Goal: Transaction & Acquisition: Purchase product/service

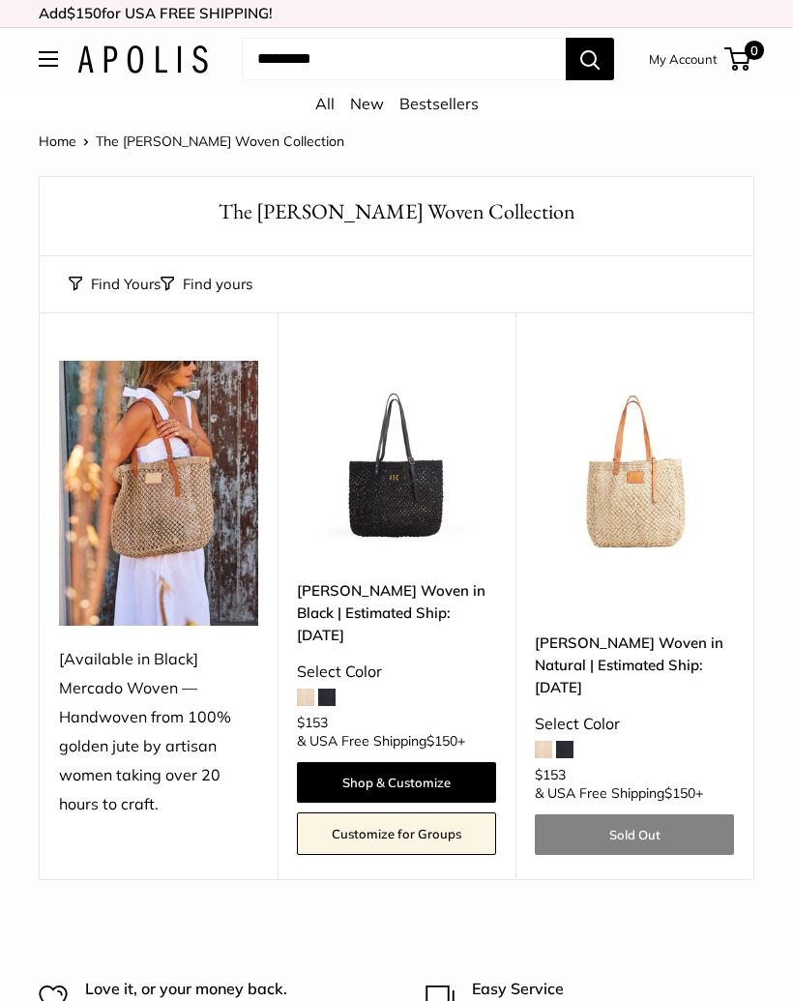
click at [183, 521] on img at bounding box center [158, 494] width 199 height 266
click at [661, 496] on img at bounding box center [634, 460] width 199 height 199
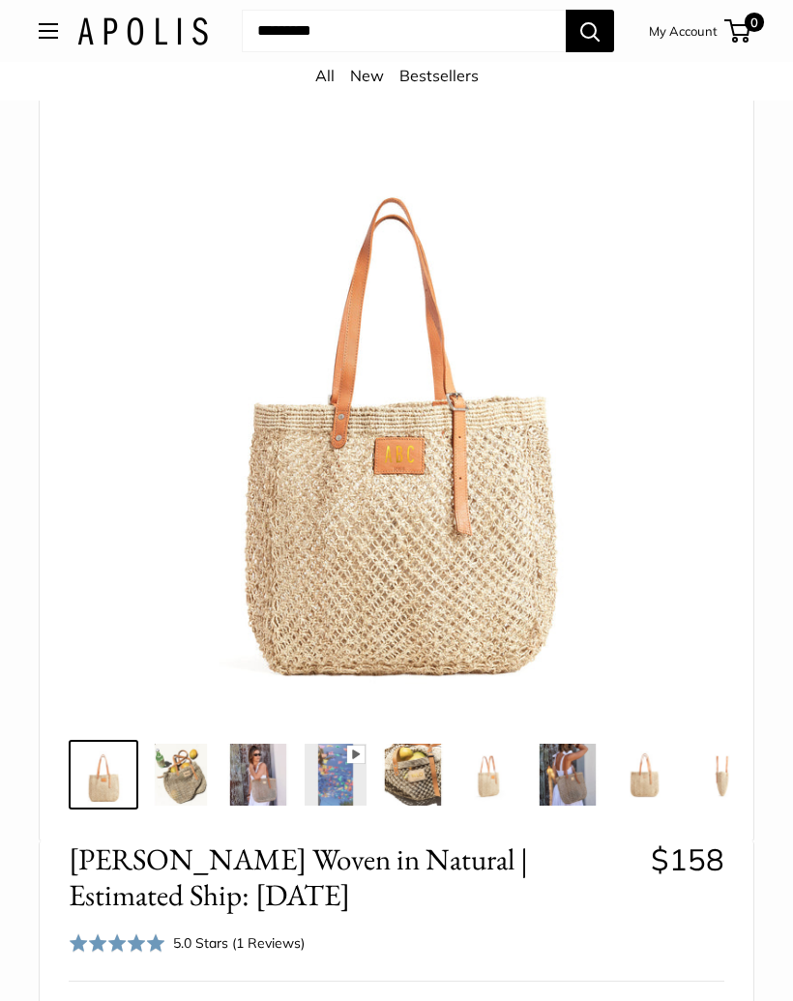
scroll to position [131, 0]
click at [206, 757] on img at bounding box center [181, 775] width 62 height 62
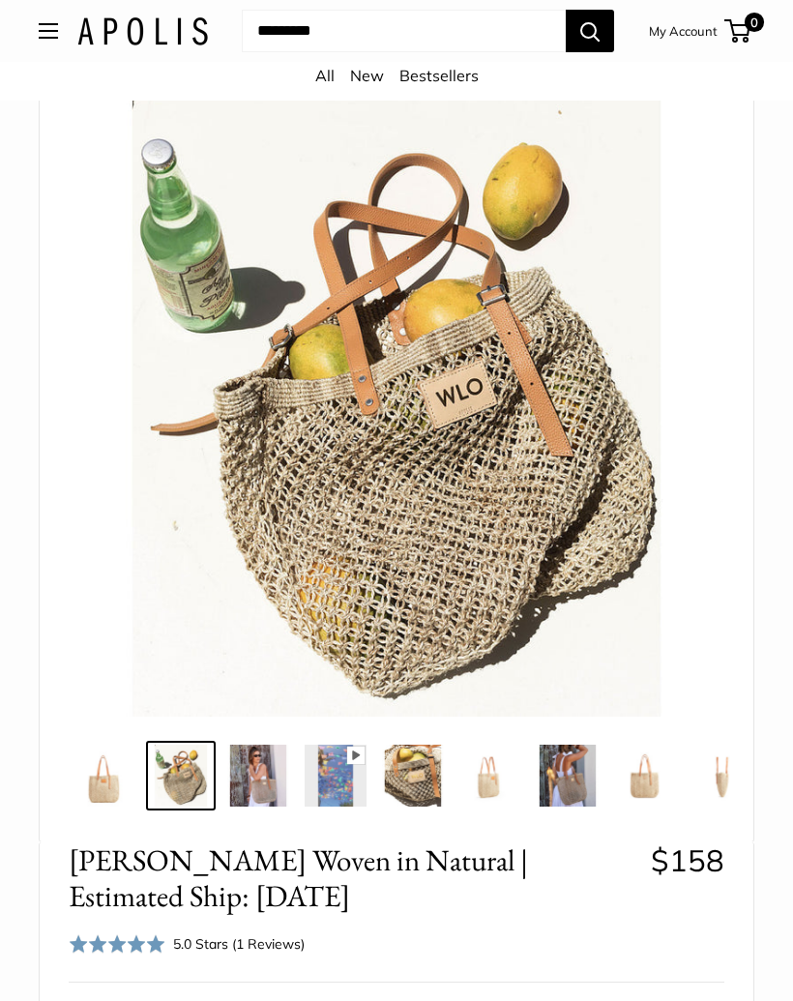
click at [277, 754] on img at bounding box center [258, 775] width 62 height 62
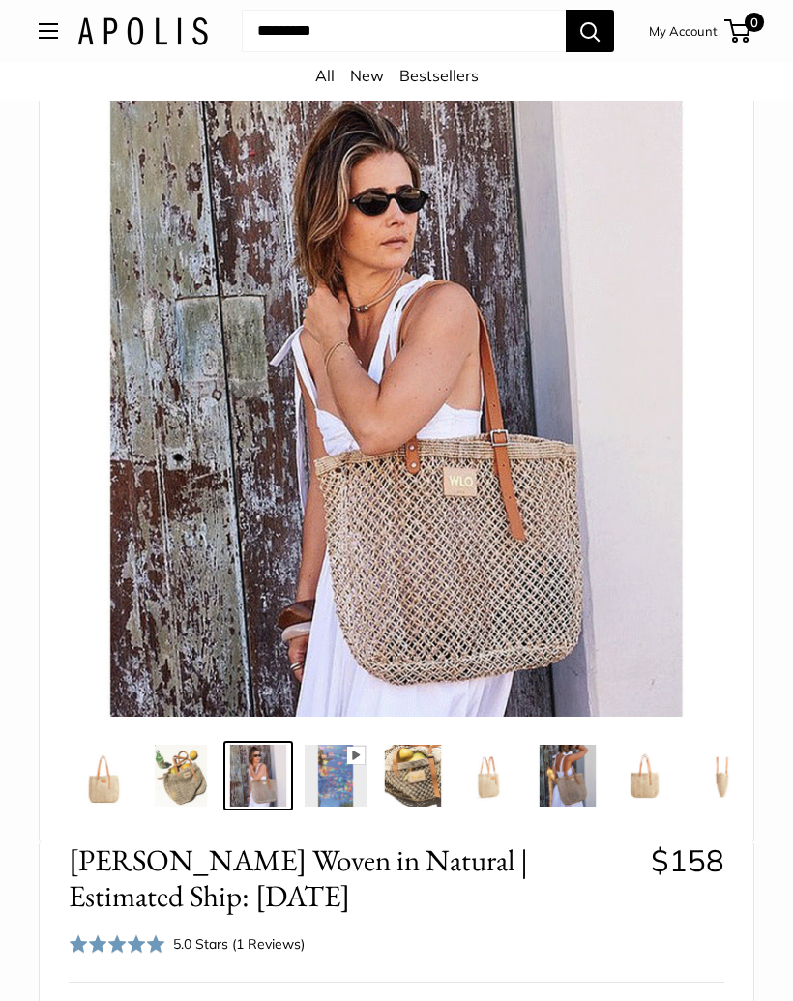
click at [351, 757] on img at bounding box center [336, 775] width 62 height 62
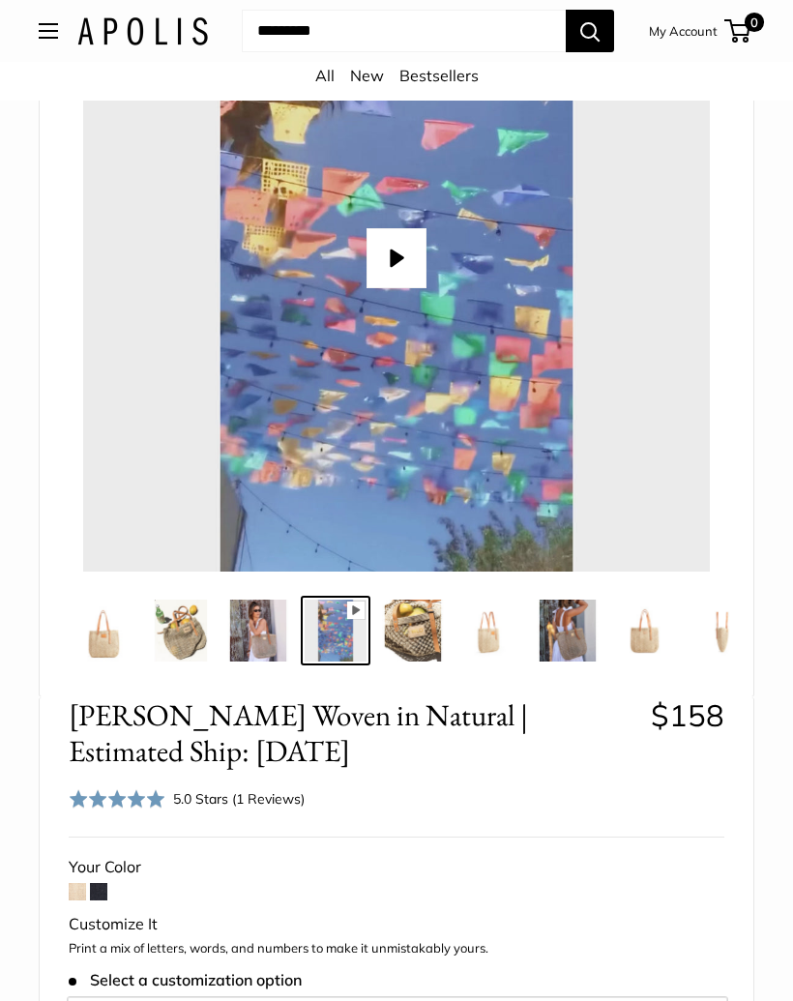
scroll to position [271, 0]
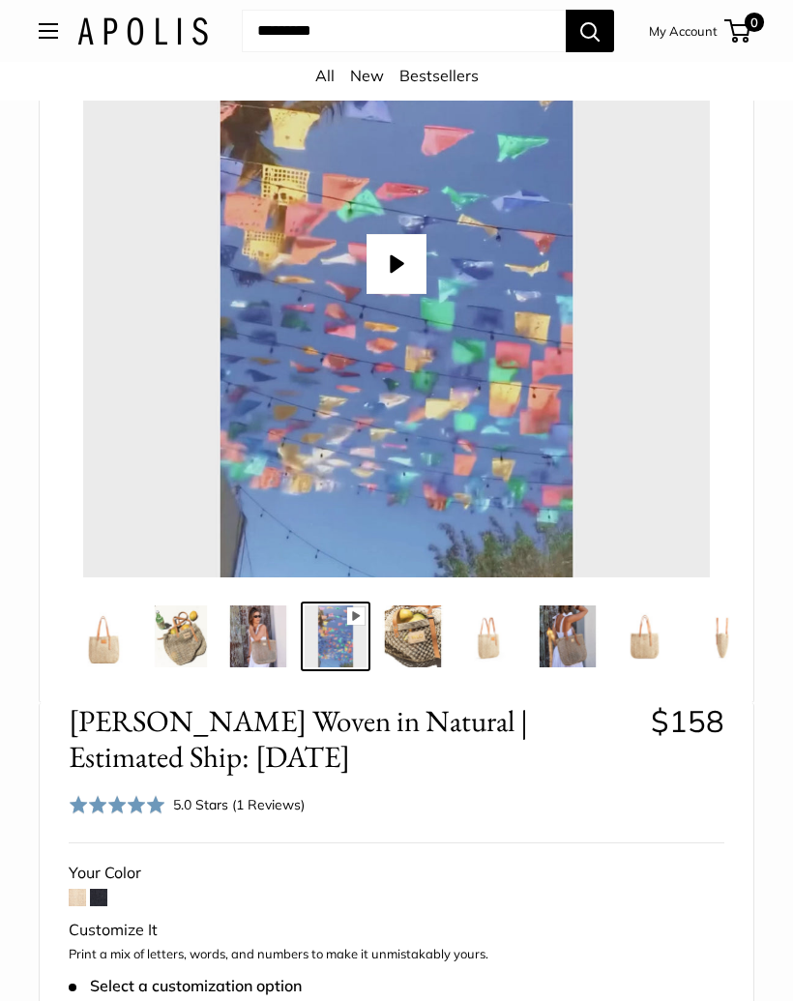
click at [261, 617] on img at bounding box center [258, 636] width 62 height 62
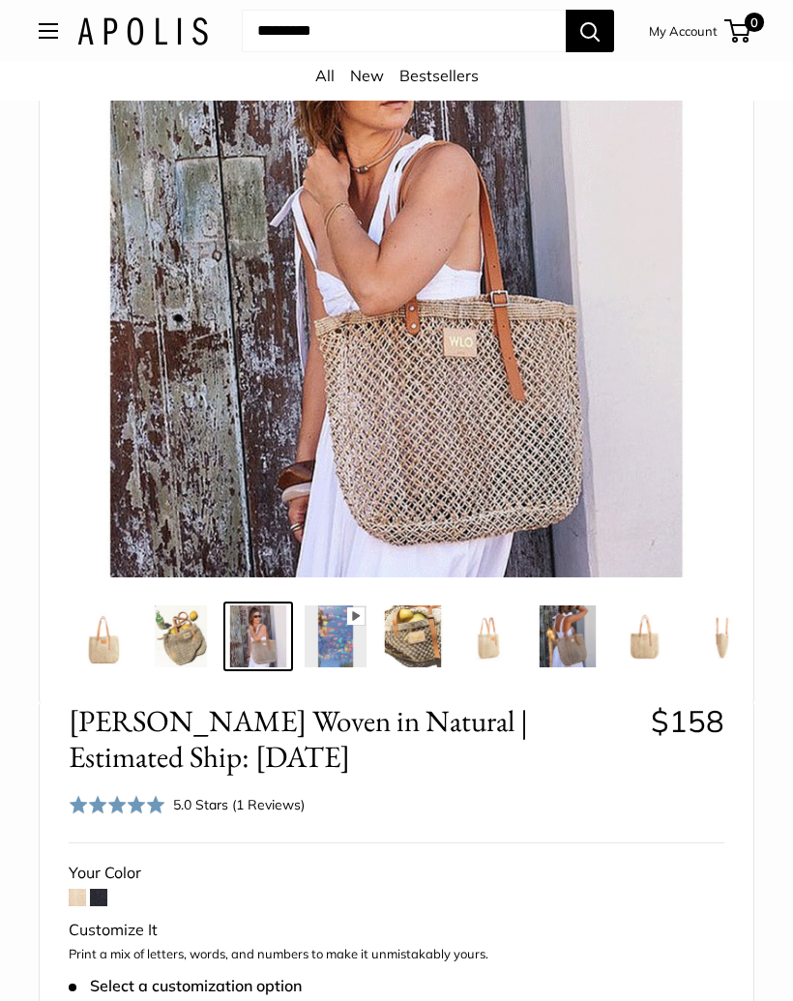
click at [657, 609] on img at bounding box center [645, 636] width 62 height 62
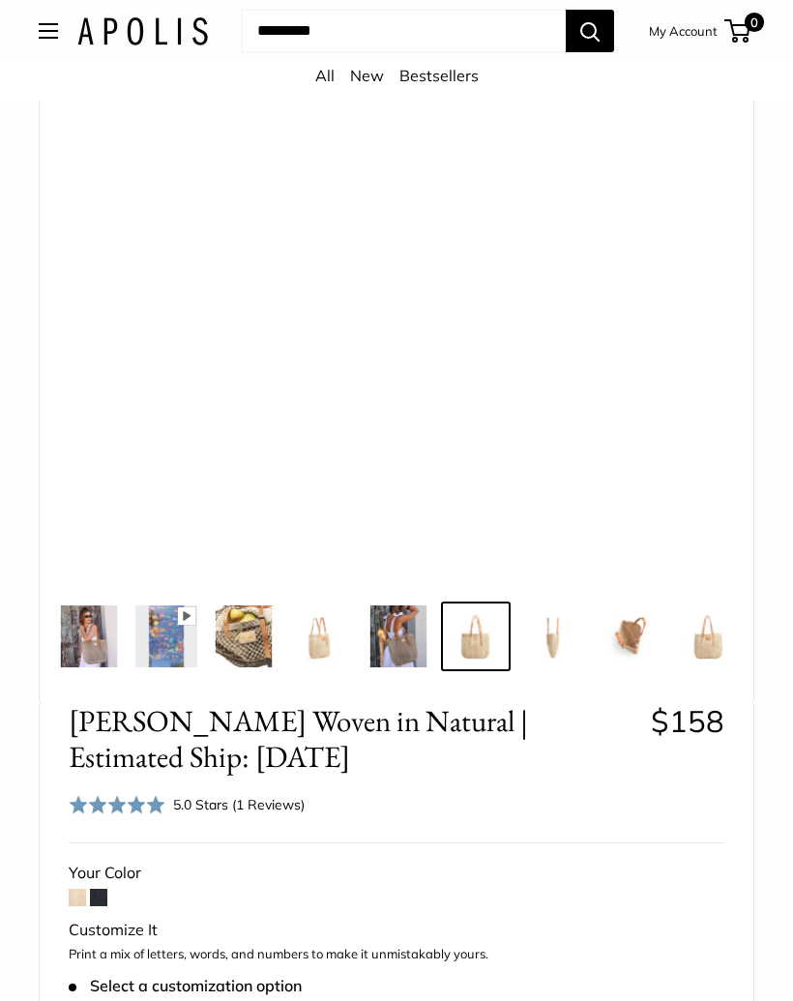
scroll to position [0, 188]
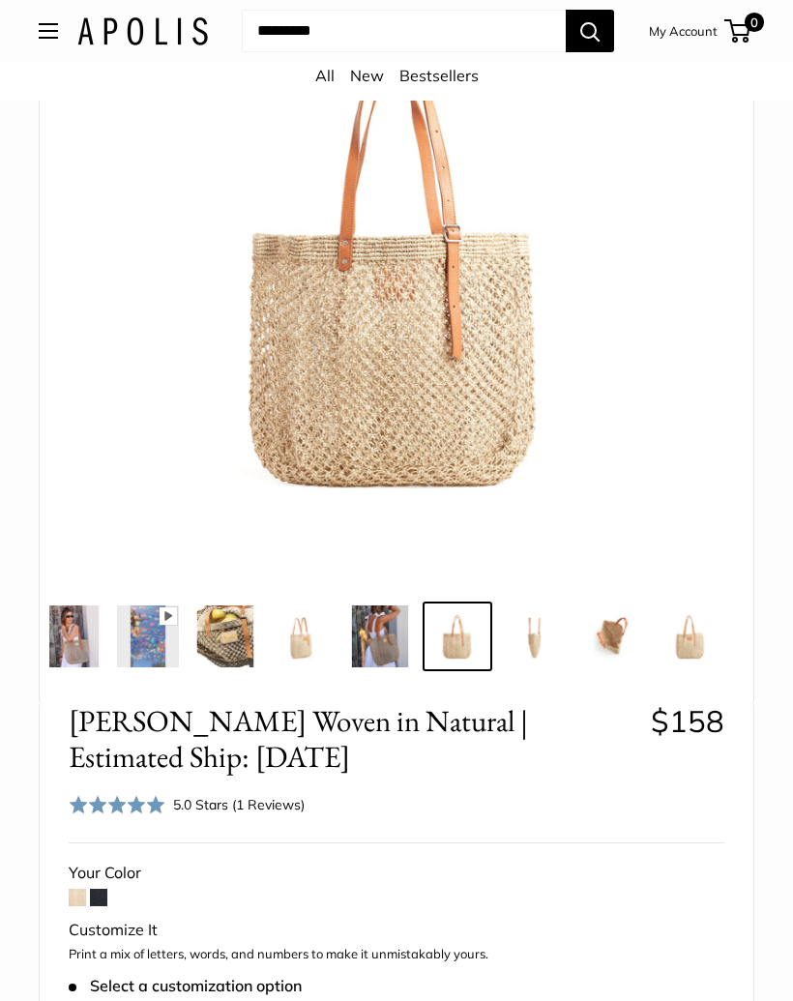
click at [697, 628] on img at bounding box center [689, 636] width 62 height 62
